Goal: Task Accomplishment & Management: Manage account settings

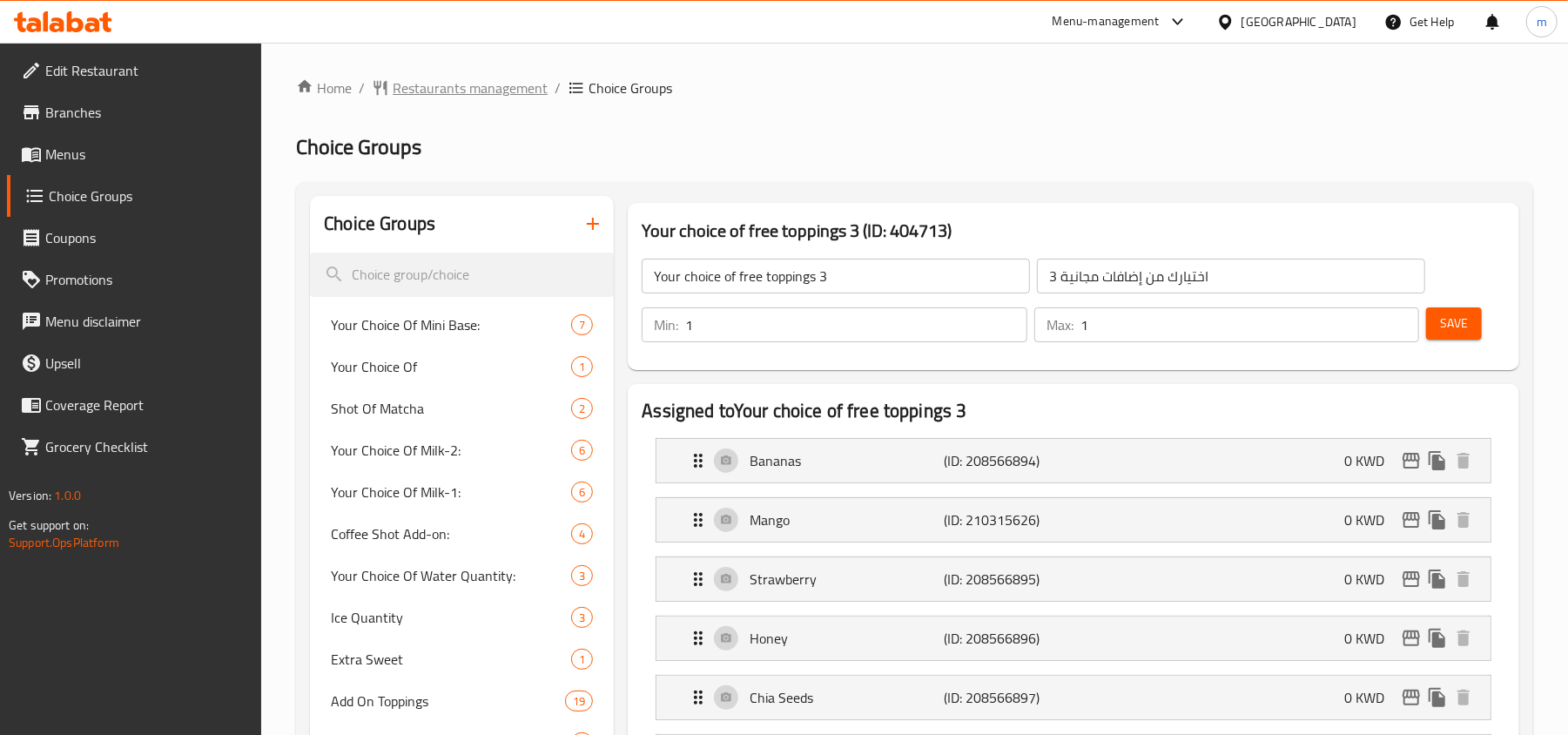
drag, startPoint x: 0, startPoint y: 0, endPoint x: 391, endPoint y: 80, distance: 399.1
click at [391, 80] on span "breadcrumb" at bounding box center [382, 88] width 21 height 18
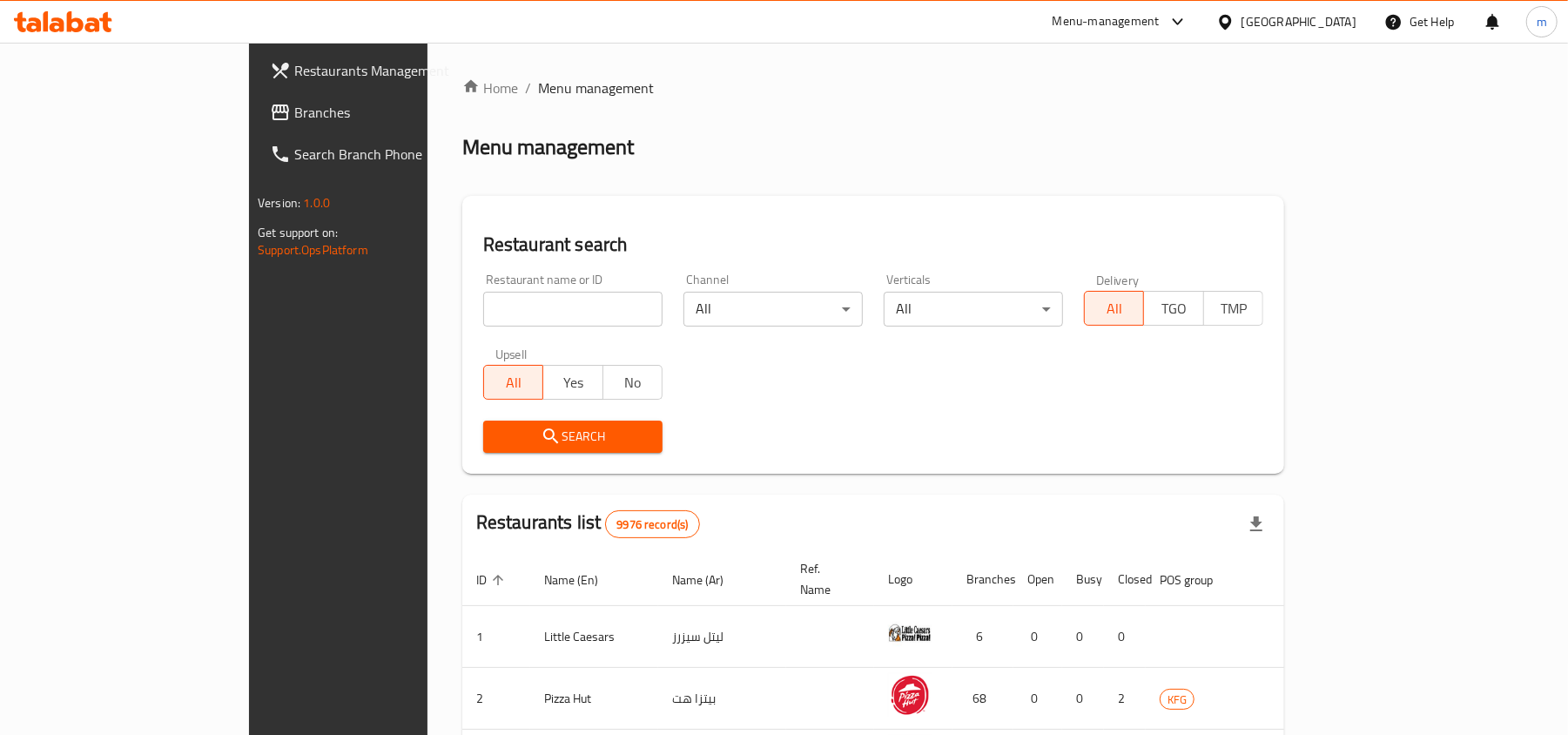
click at [294, 108] on span "Branches" at bounding box center [395, 112] width 203 height 21
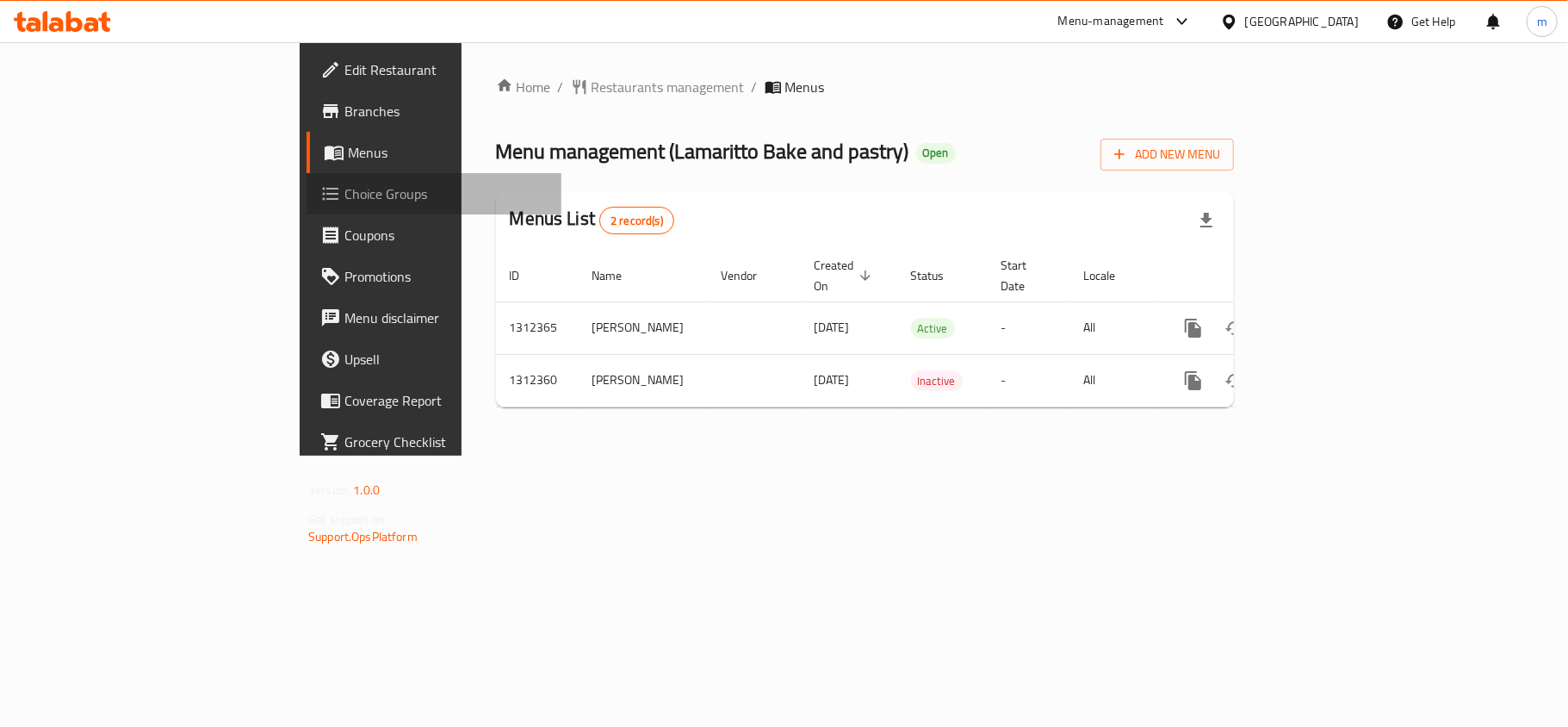
click at [345, 195] on span "Choice Groups" at bounding box center [446, 194] width 203 height 21
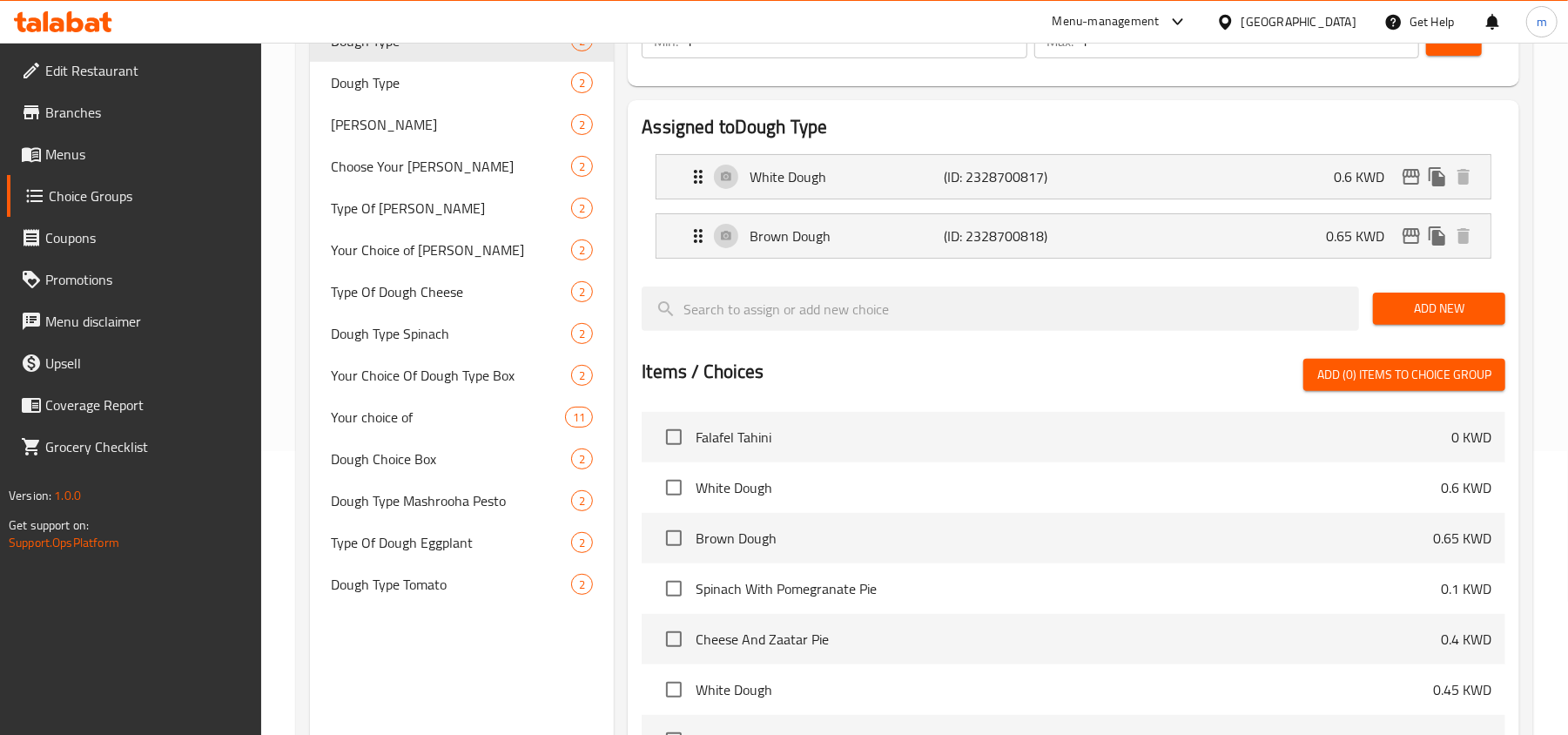
scroll to position [231, 0]
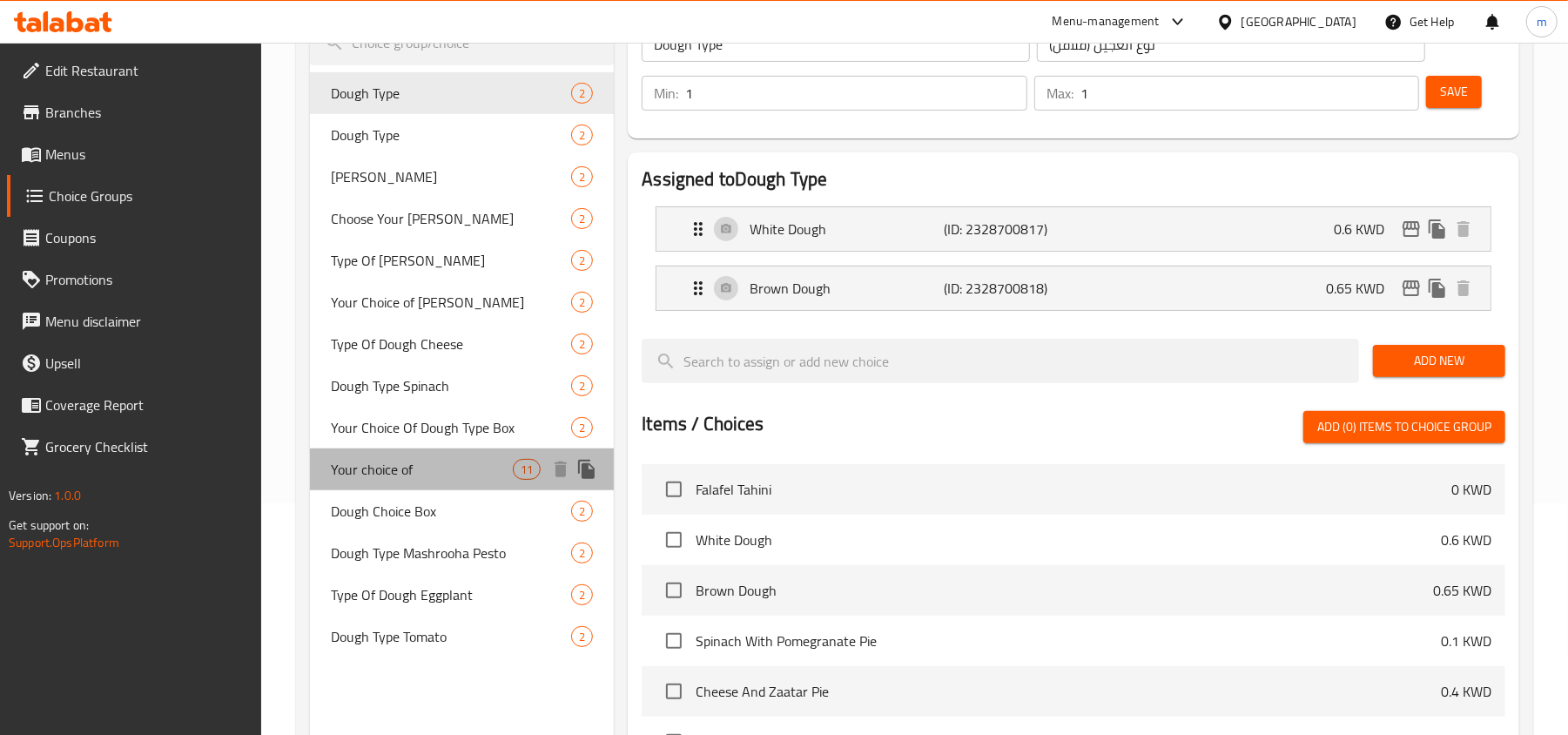
click at [389, 468] on span "Your choice of" at bounding box center [421, 469] width 182 height 21
type input "Your choice of"
type input "اختيارك من"
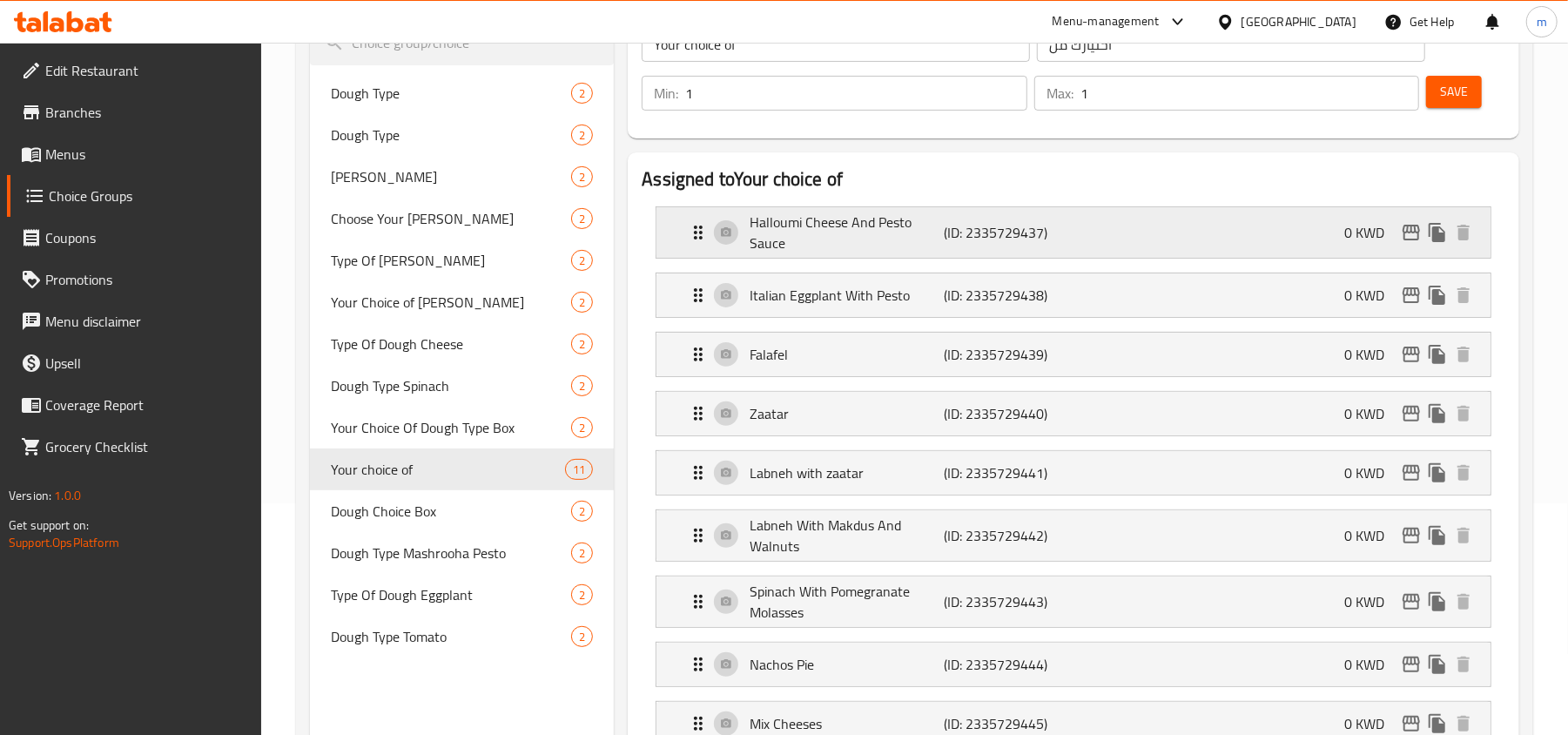
click at [697, 238] on icon "Expand" at bounding box center [698, 231] width 21 height 21
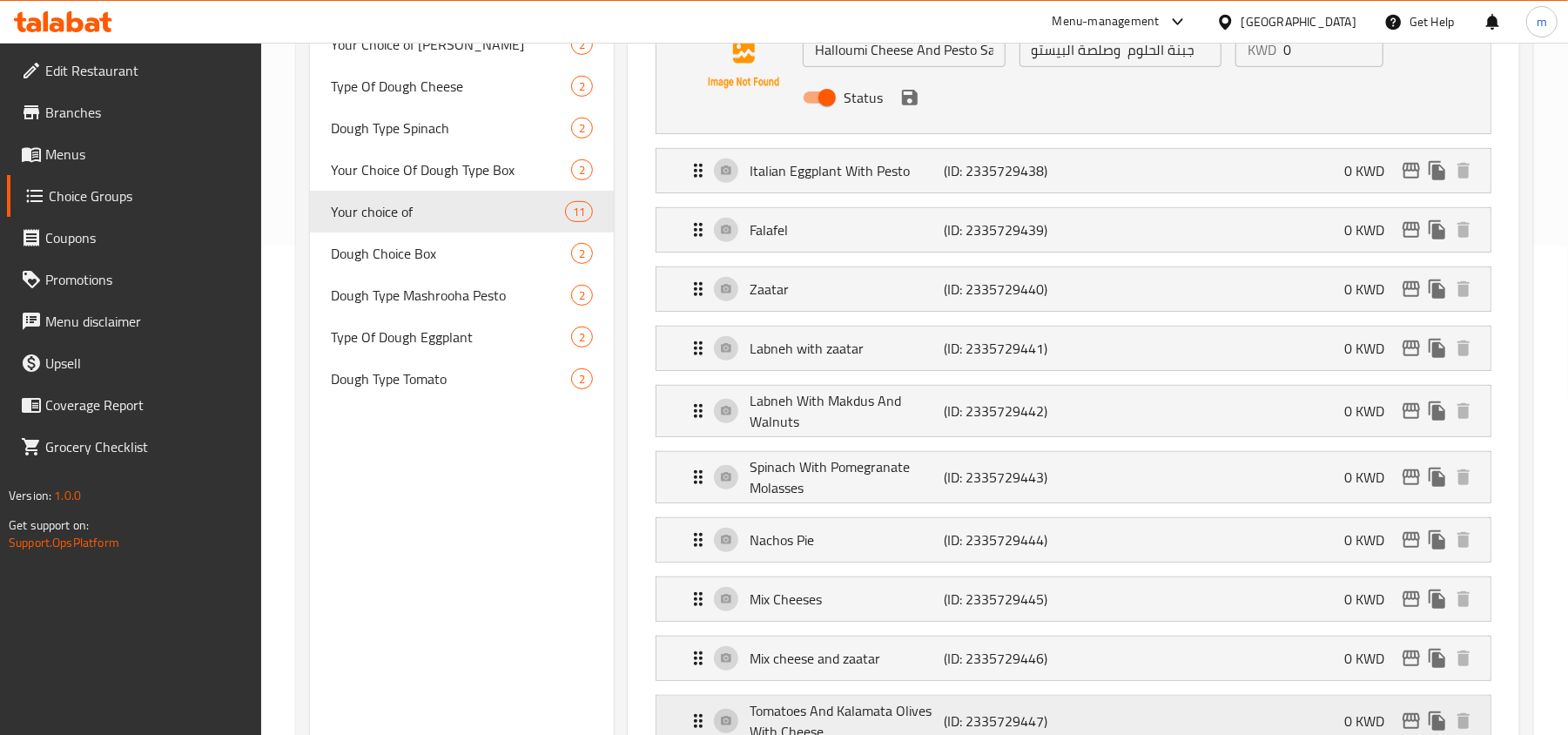
scroll to position [349, 0]
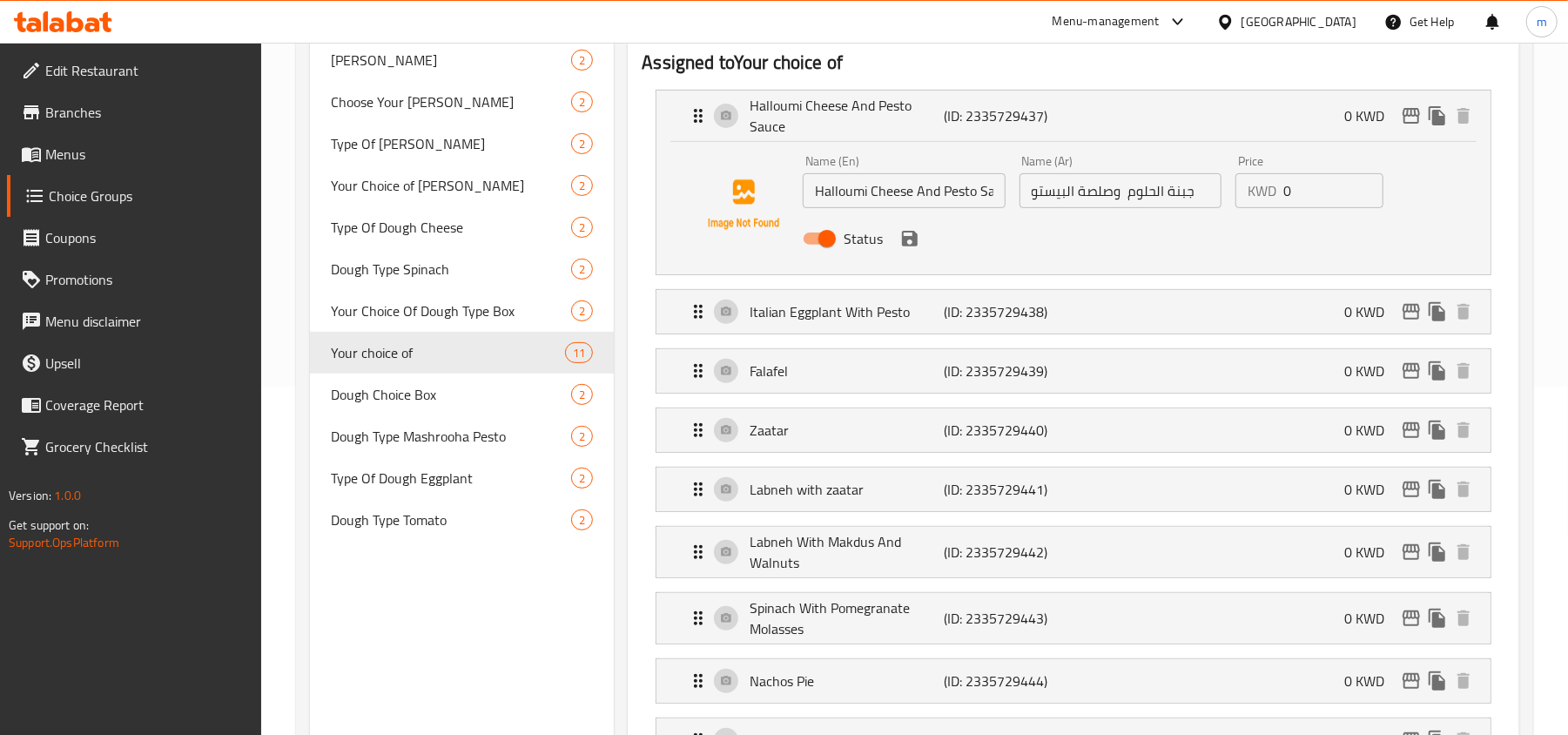
click at [1123, 201] on input "جبنة الحلوم وصلصة البيستو" at bounding box center [1120, 190] width 202 height 35
click at [697, 106] on icon "Expand" at bounding box center [698, 115] width 21 height 21
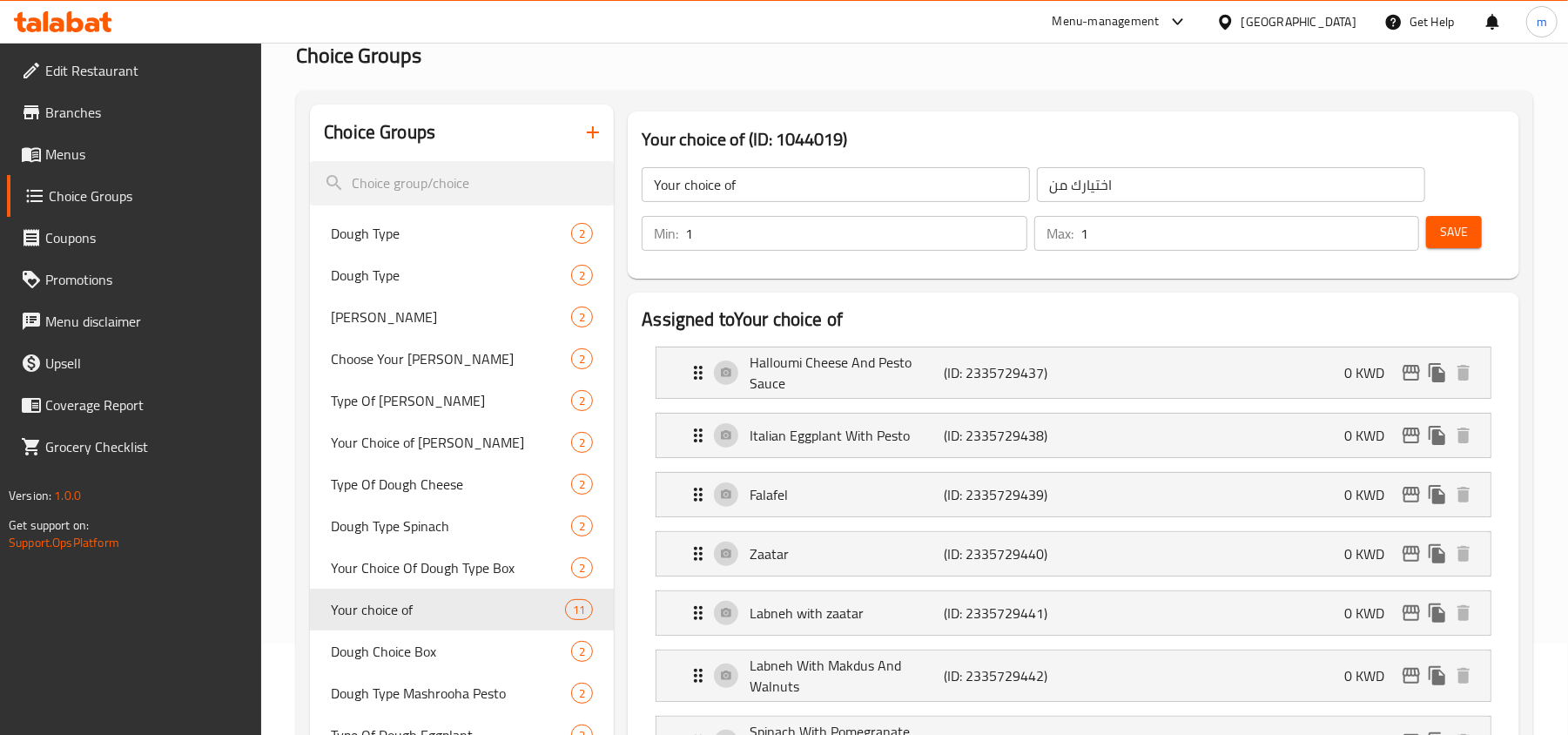
scroll to position [0, 0]
